Goal: Find contact information: Find contact information

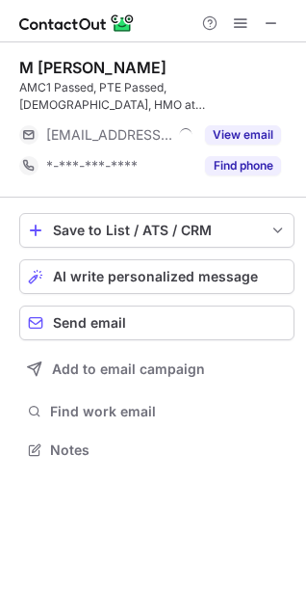
scroll to position [437, 306]
click at [230, 169] on button "Find phone" at bounding box center [243, 165] width 76 height 19
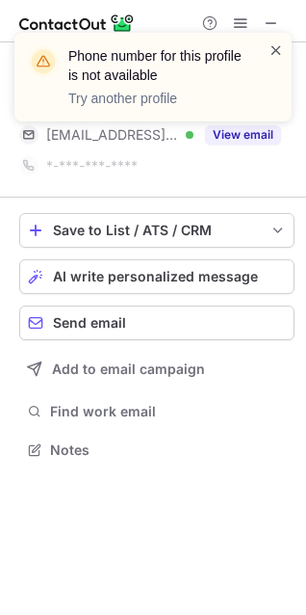
click at [276, 44] on span at bounding box center [276, 49] width 15 height 19
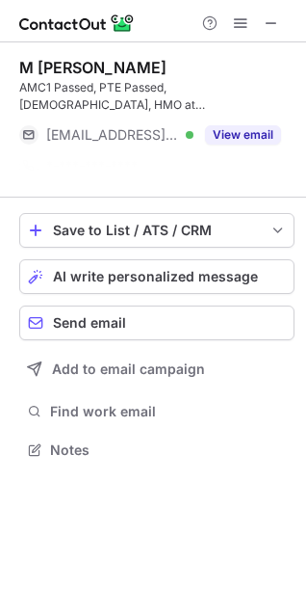
click at [239, 136] on div "Phone number for this profile is not available Try another profile M [PERSON_NA…" at bounding box center [153, 307] width 306 height 615
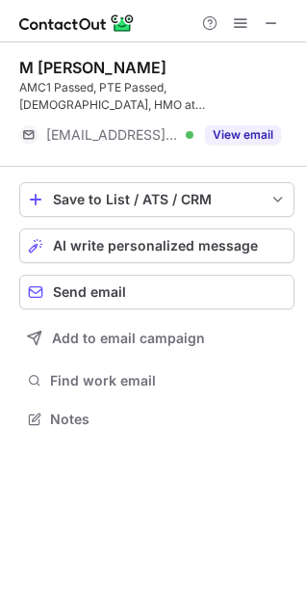
scroll to position [406, 306]
click at [239, 136] on button "View email" at bounding box center [243, 134] width 76 height 19
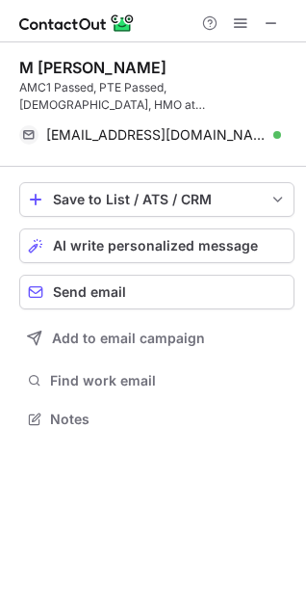
scroll to position [406, 306]
